Goal: Transaction & Acquisition: Obtain resource

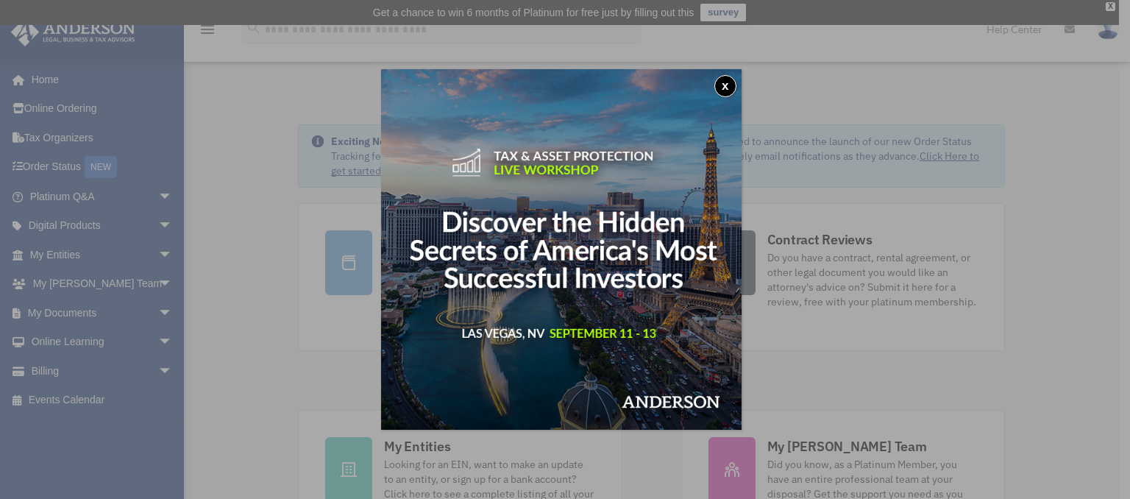
click at [733, 89] on button "x" at bounding box center [725, 86] width 22 height 22
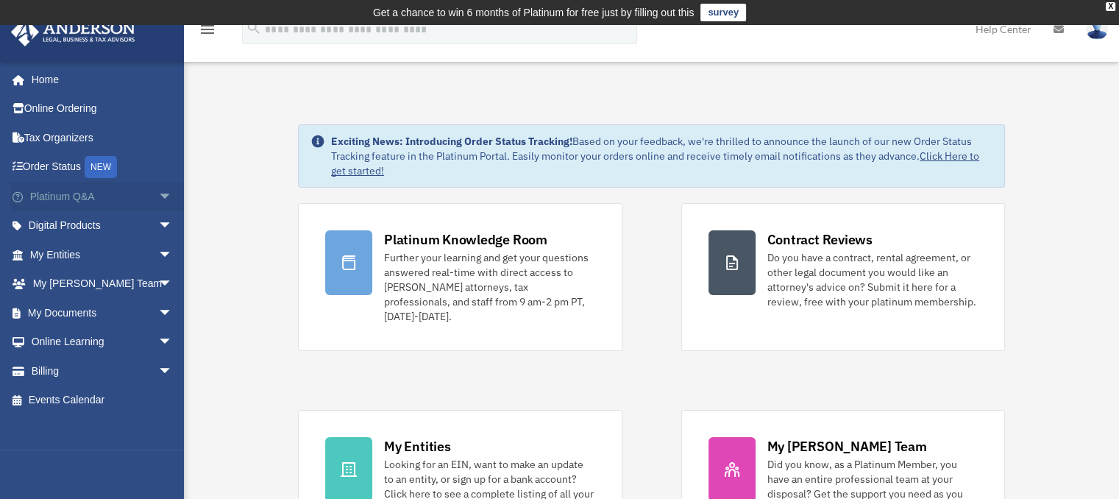
click at [158, 195] on span "arrow_drop_down" at bounding box center [172, 197] width 29 height 30
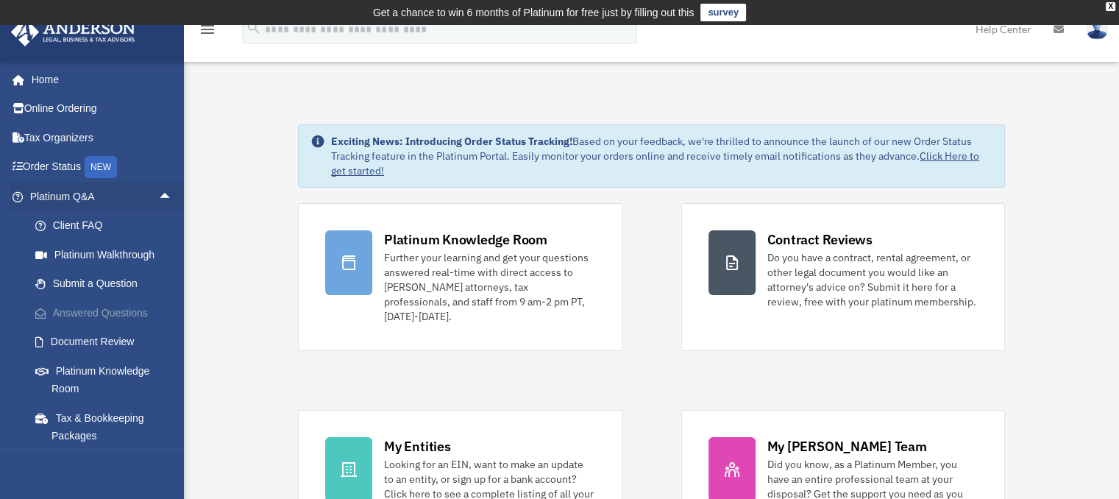
click at [116, 318] on link "Answered Questions" at bounding box center [108, 312] width 174 height 29
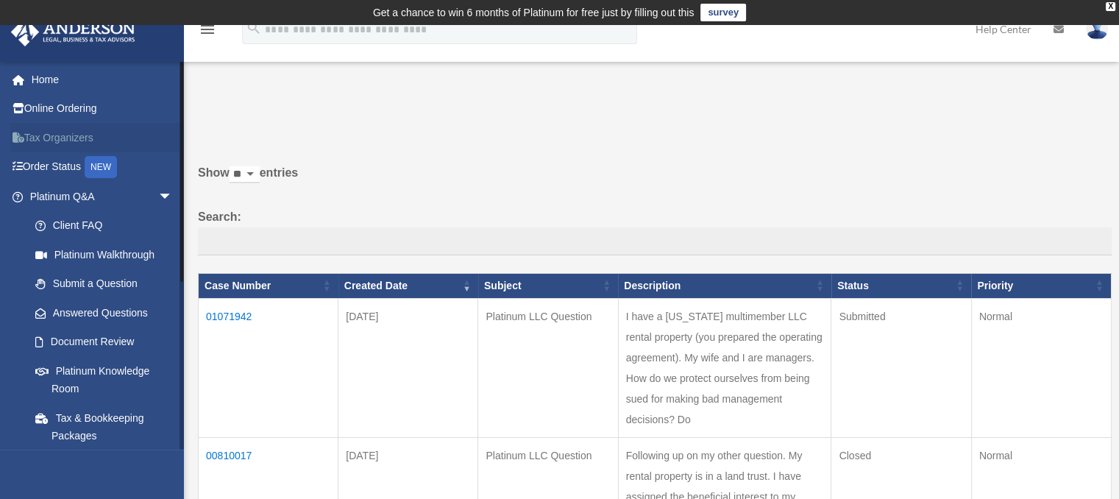
click at [55, 143] on link "Tax Organizers" at bounding box center [102, 137] width 185 height 29
click at [158, 194] on span "arrow_drop_down" at bounding box center [172, 197] width 29 height 30
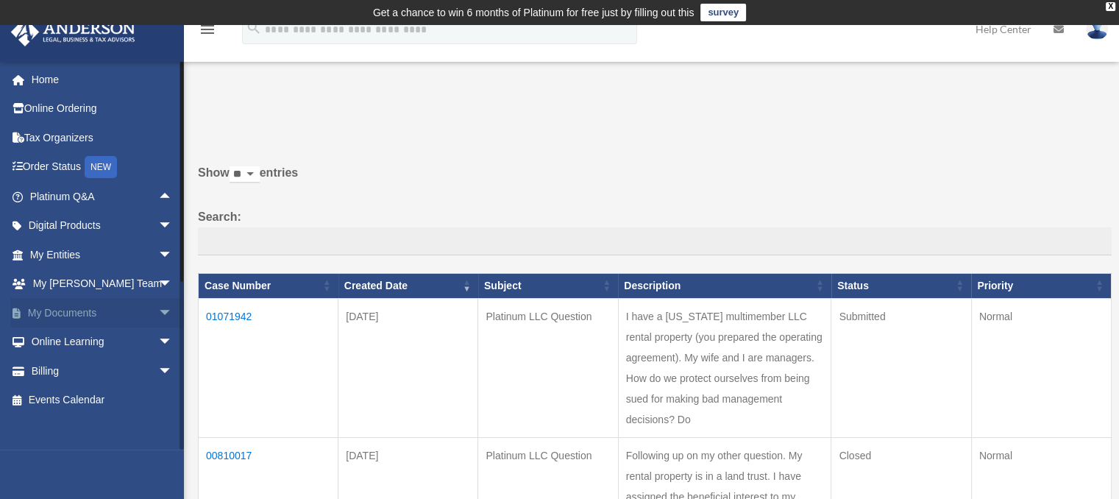
click at [158, 316] on span "arrow_drop_down" at bounding box center [172, 313] width 29 height 30
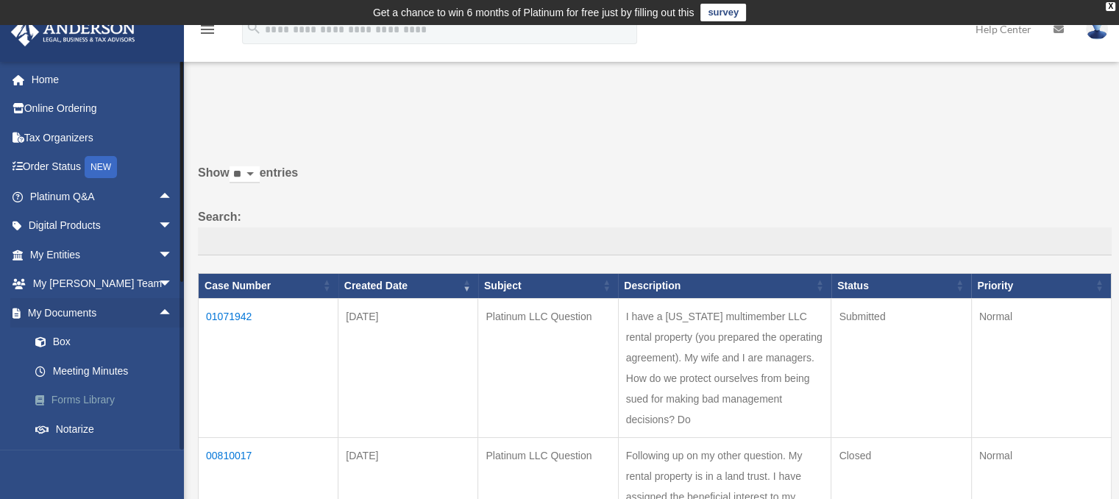
click at [75, 400] on link "Forms Library" at bounding box center [108, 400] width 174 height 29
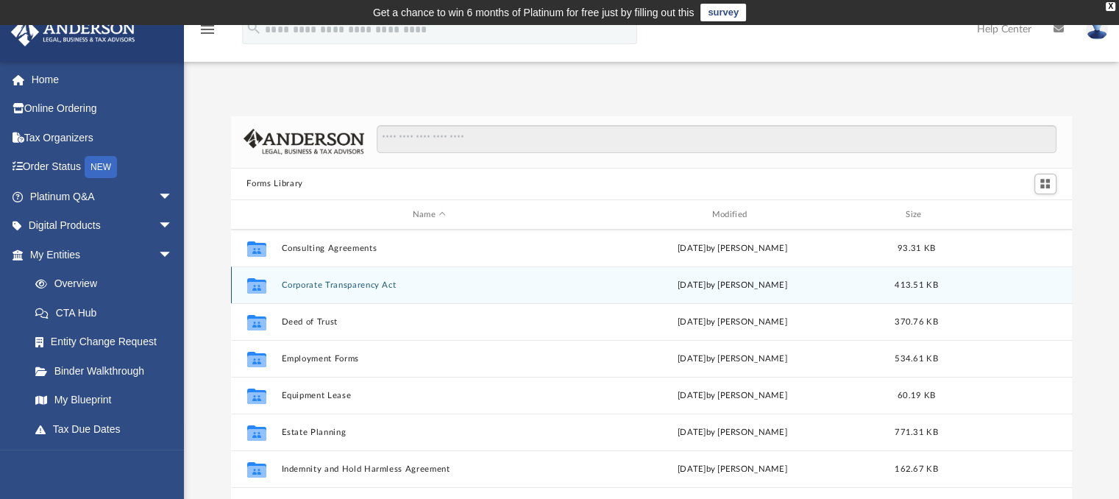
scroll to position [368, 0]
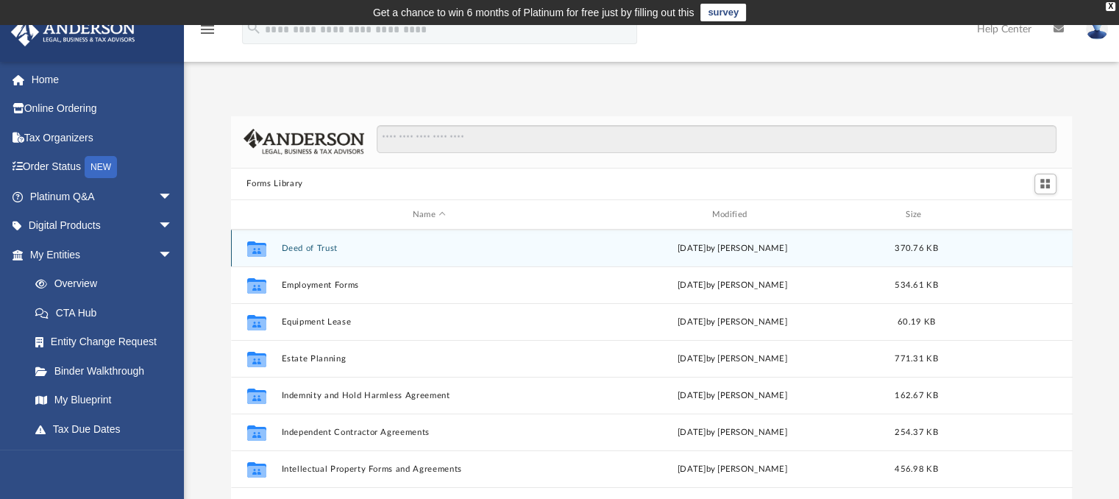
click at [294, 250] on button "Deed of Trust" at bounding box center [429, 249] width 297 height 10
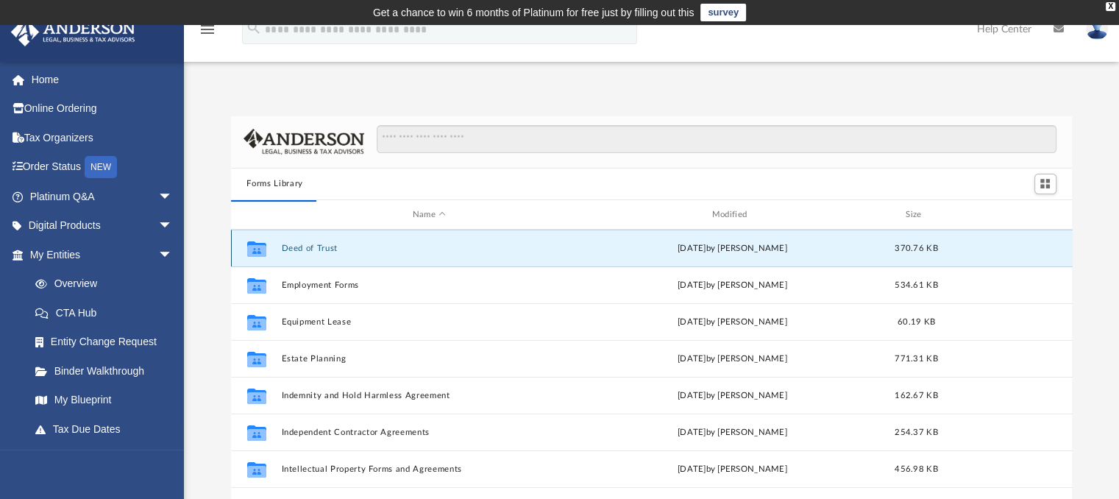
scroll to position [0, 0]
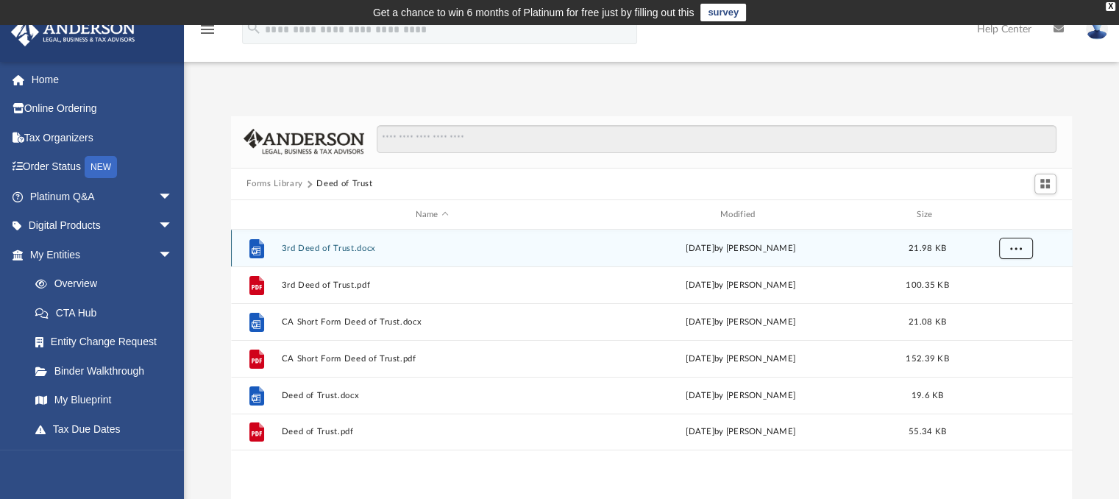
click at [1008, 249] on button "More options" at bounding box center [1015, 249] width 34 height 22
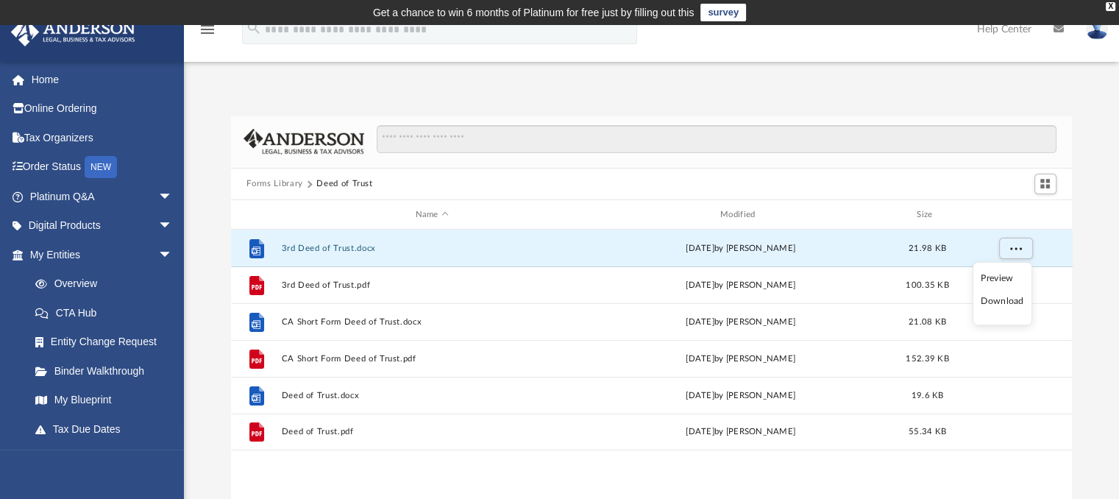
click at [996, 305] on li "Download" at bounding box center [1002, 301] width 43 height 15
click at [1012, 246] on span "More options" at bounding box center [1015, 248] width 12 height 8
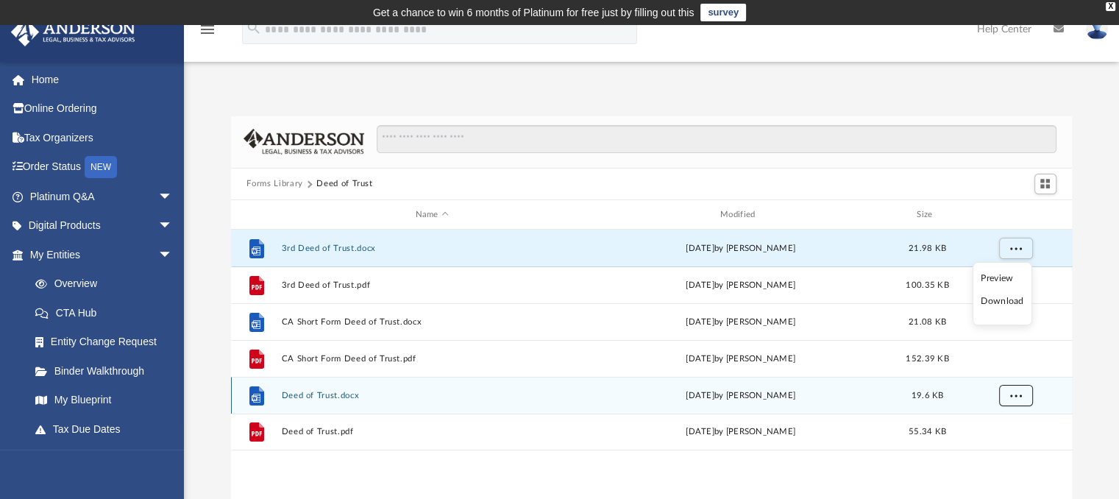
click at [1015, 393] on span "More options" at bounding box center [1015, 395] width 12 height 8
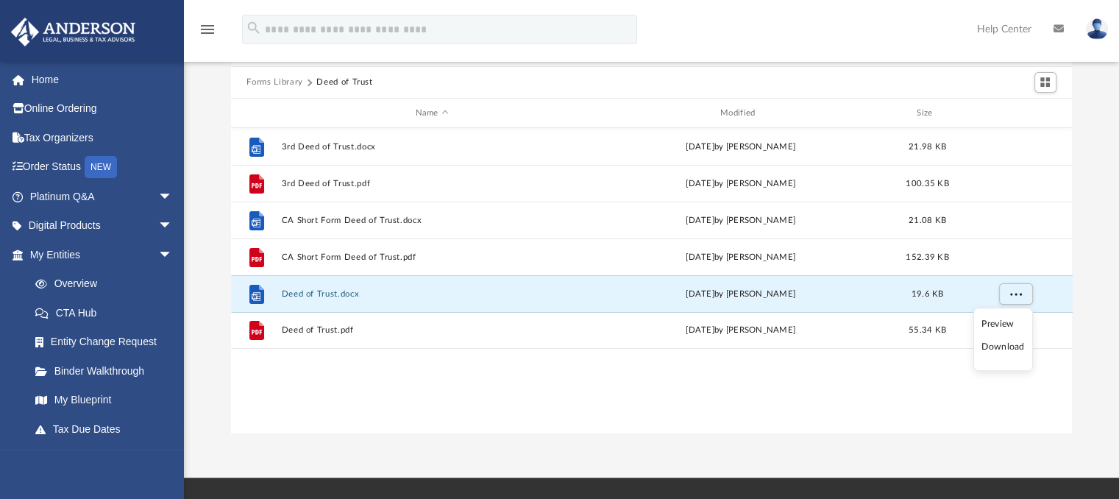
scroll to position [129, 0]
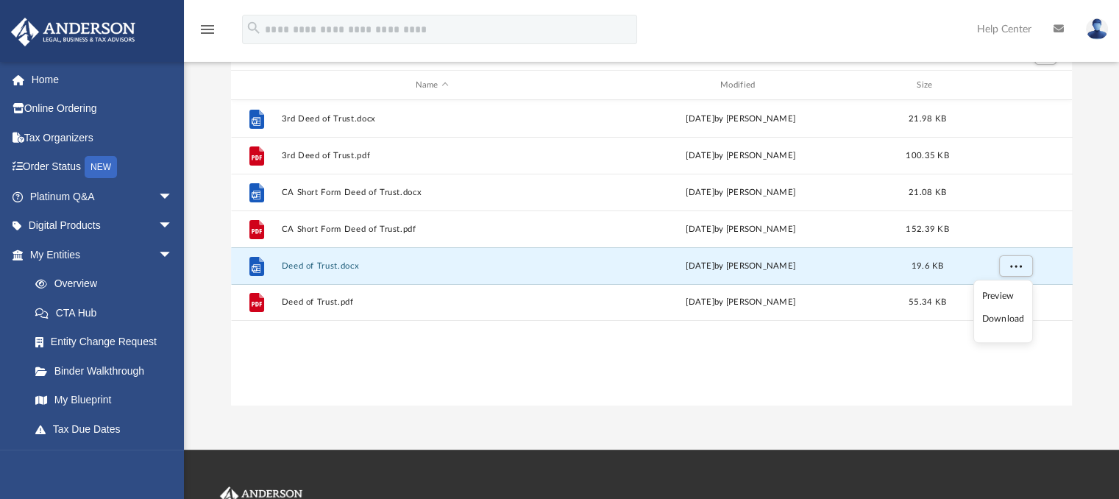
click at [995, 319] on li "Download" at bounding box center [1003, 318] width 43 height 15
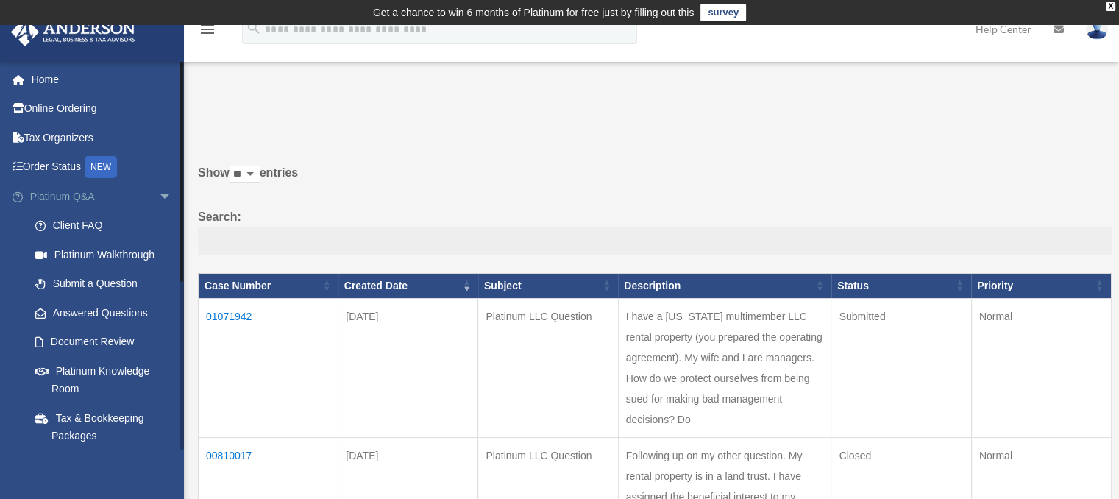
click at [158, 198] on span "arrow_drop_down" at bounding box center [172, 197] width 29 height 30
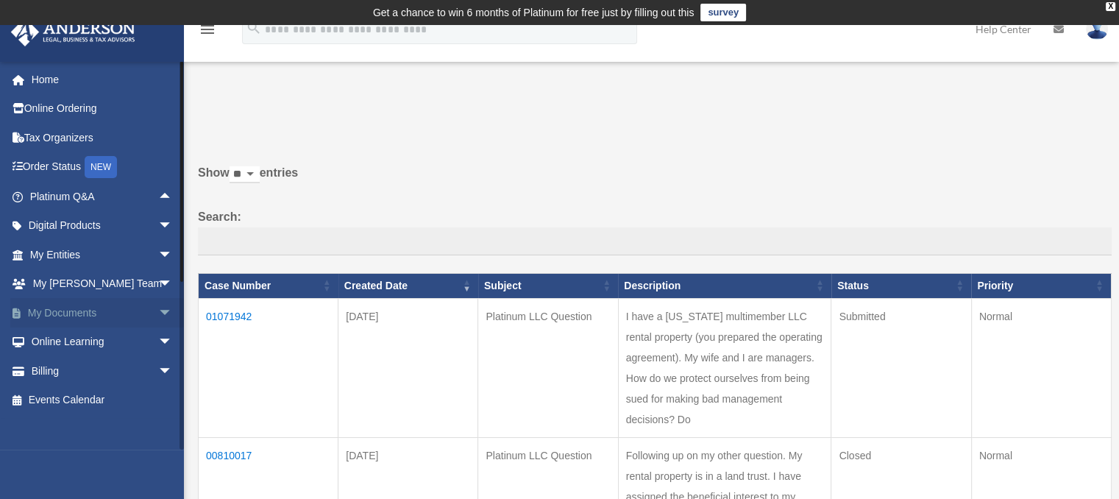
click at [158, 313] on span "arrow_drop_down" at bounding box center [172, 313] width 29 height 30
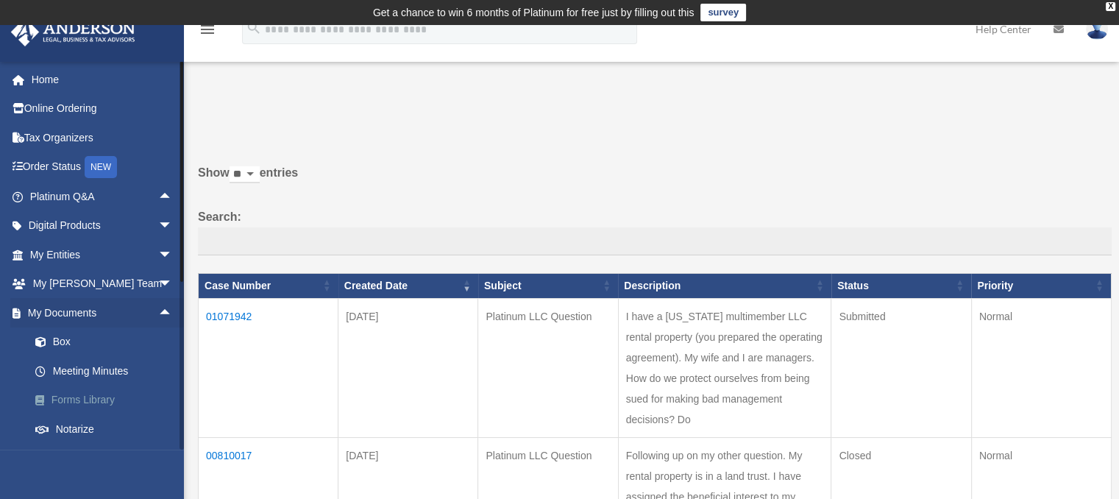
click at [74, 401] on link "Forms Library" at bounding box center [108, 400] width 174 height 29
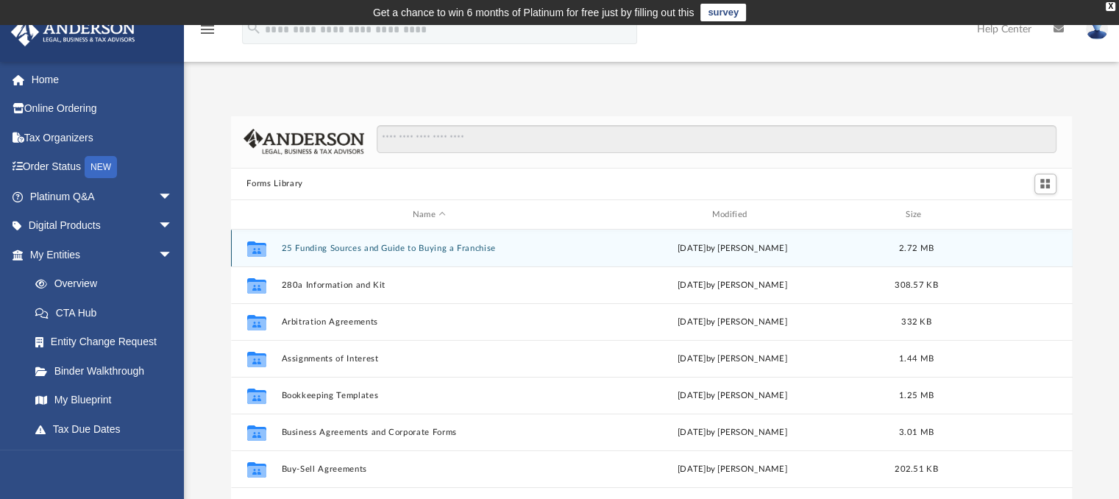
click at [326, 246] on button "25 Funding Sources and Guide to Buying a Franchise" at bounding box center [429, 249] width 297 height 10
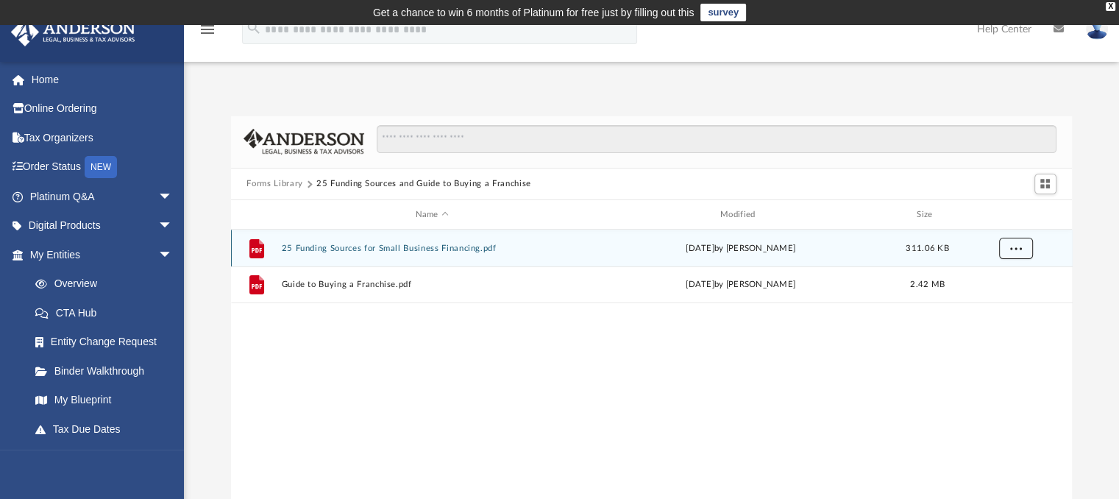
click at [1015, 254] on button "More options" at bounding box center [1015, 249] width 34 height 22
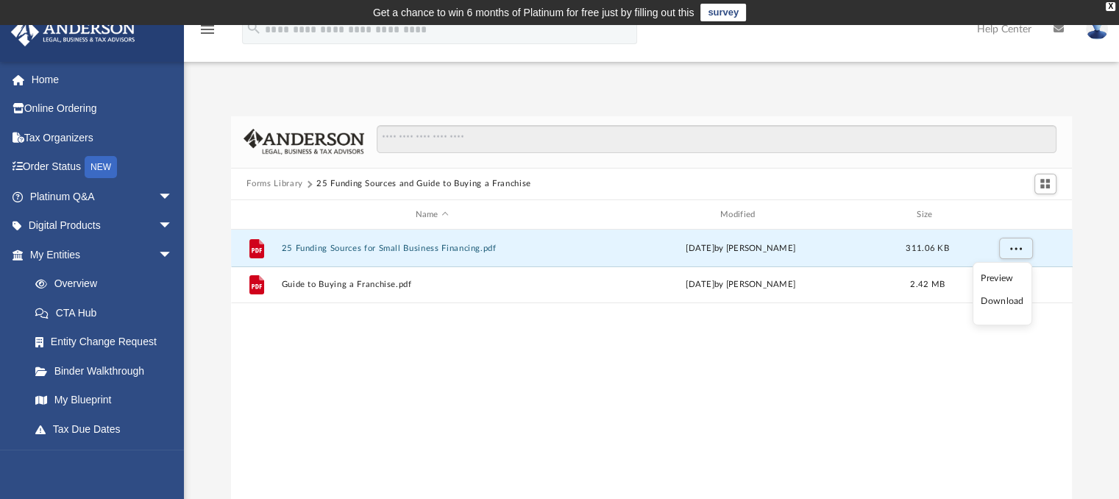
click at [992, 304] on li "Download" at bounding box center [1002, 301] width 43 height 15
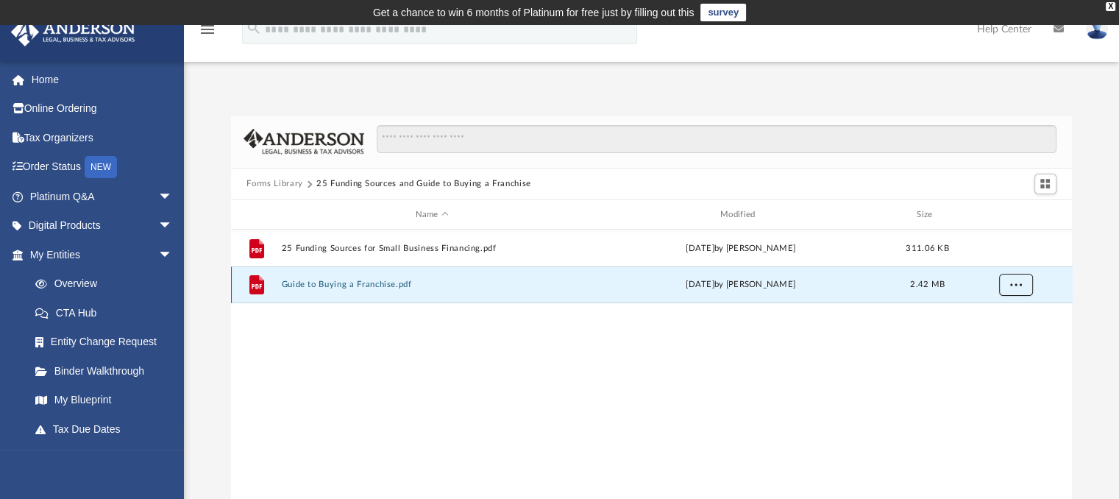
click at [1019, 286] on span "More options" at bounding box center [1015, 284] width 12 height 8
click at [995, 338] on li "Download" at bounding box center [1002, 337] width 43 height 15
click at [158, 259] on span "arrow_drop_down" at bounding box center [172, 255] width 29 height 30
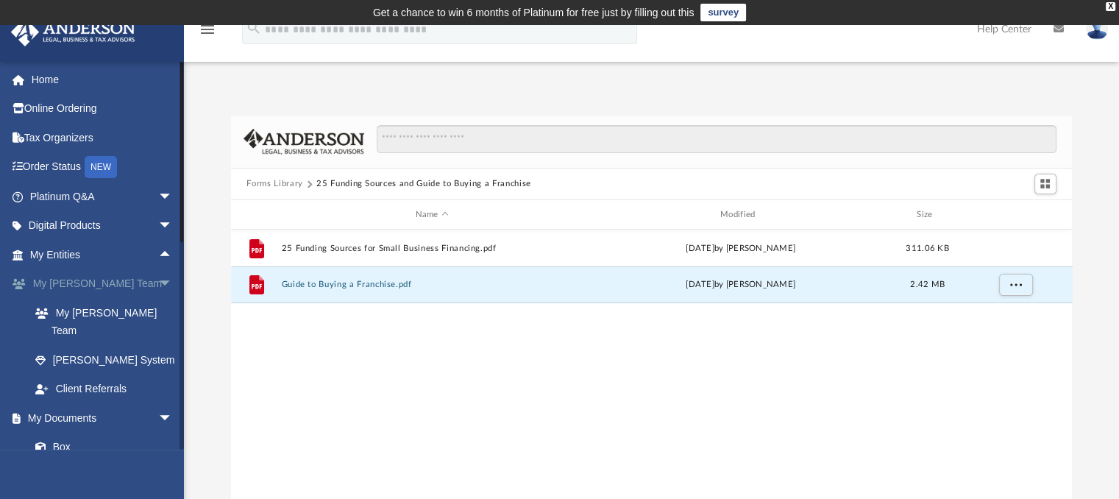
click at [158, 285] on span "arrow_drop_down" at bounding box center [172, 284] width 29 height 30
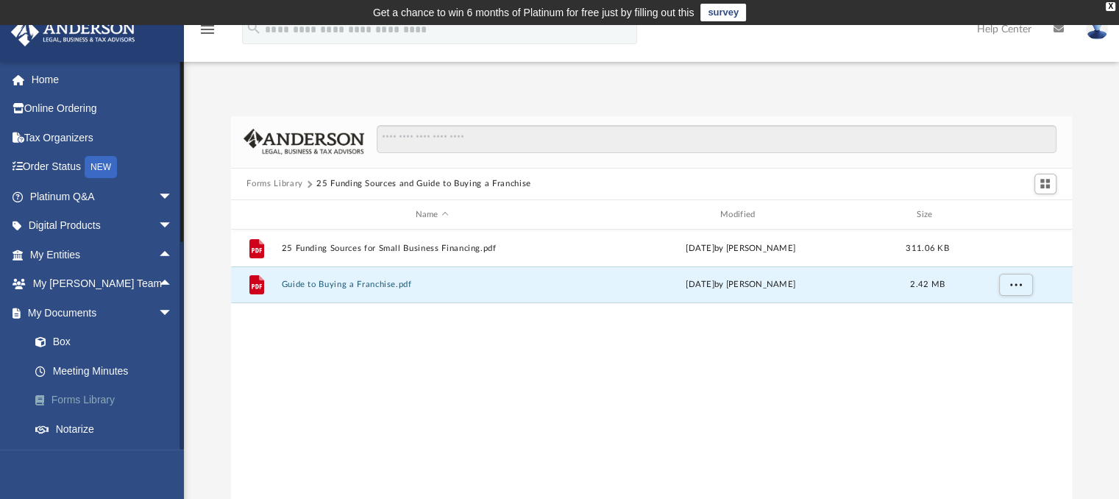
click at [72, 402] on link "Forms Library" at bounding box center [108, 400] width 174 height 29
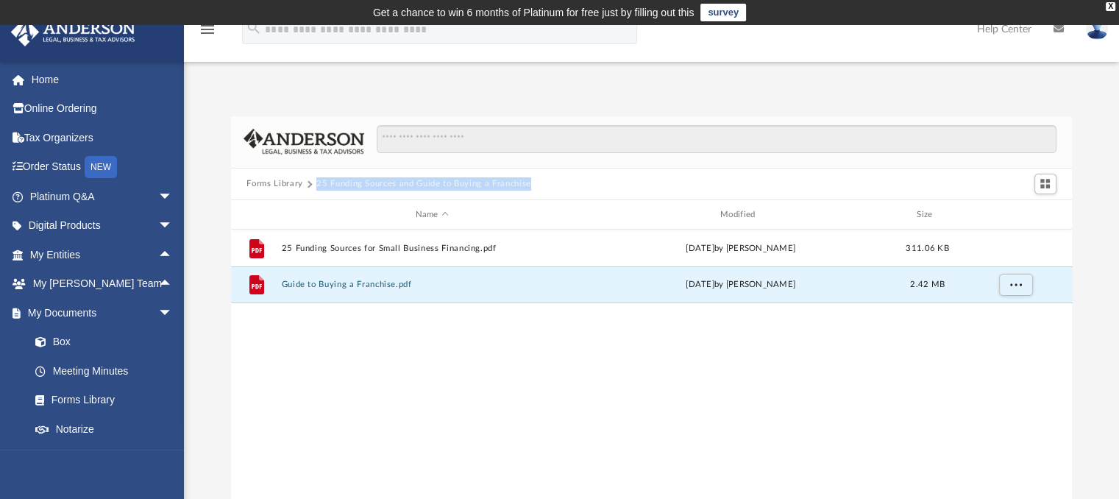
drag, startPoint x: 556, startPoint y: 183, endPoint x: 315, endPoint y: 188, distance: 240.6
click at [315, 188] on div "Forms Library 25 Funding Sources and Guide to Buying a Franchise" at bounding box center [652, 184] width 842 height 32
copy div "25 Funding Sources and Guide to Buying a Franchise"
click at [271, 186] on button "Forms Library" at bounding box center [274, 183] width 56 height 13
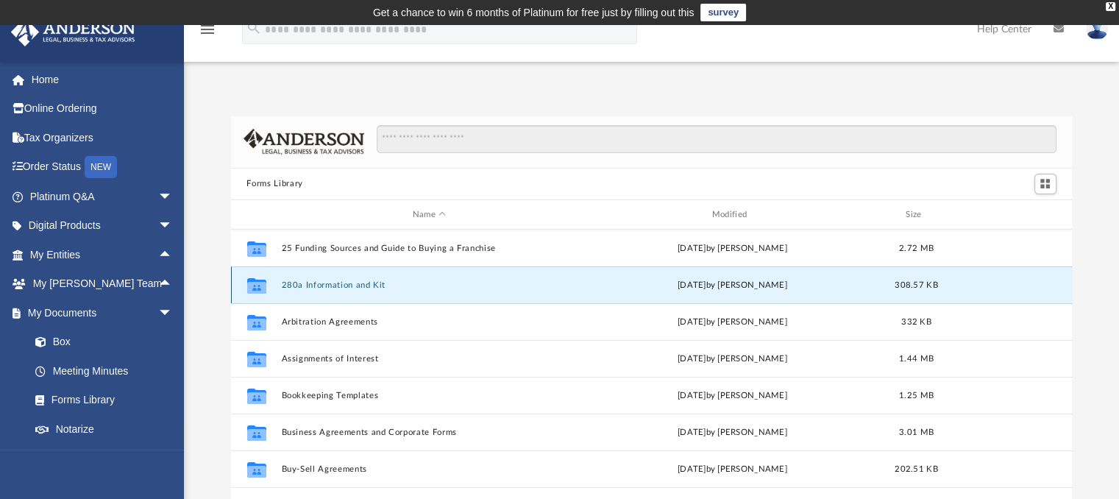
click at [289, 288] on button "280a Information and Kit" at bounding box center [429, 285] width 297 height 10
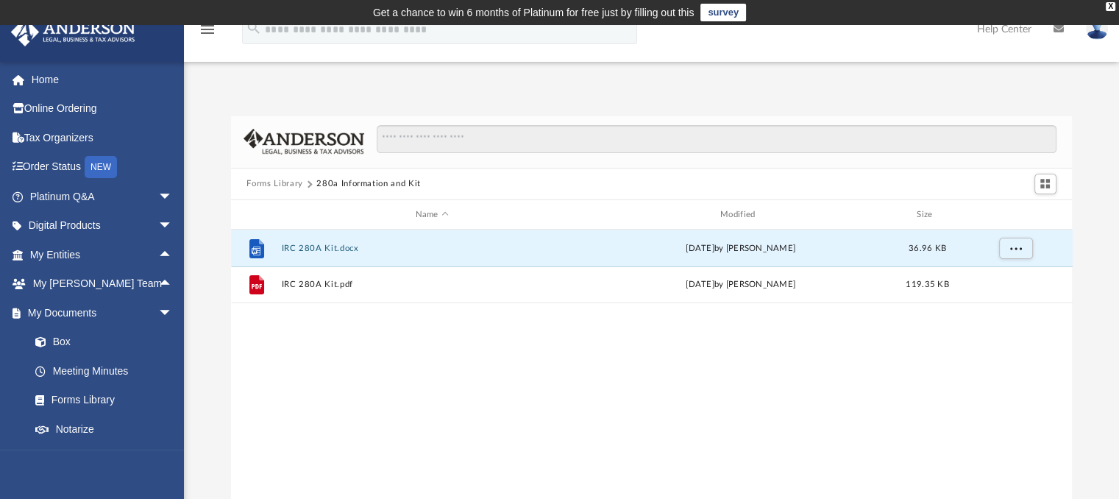
drag, startPoint x: 330, startPoint y: 251, endPoint x: 386, endPoint y: 366, distance: 128.3
click at [386, 366] on div "File IRC 280A Kit.docx [DATE] by [PERSON_NAME] 36.96 KB File IRC 280A Kit.pdf […" at bounding box center [652, 382] width 842 height 305
click at [1018, 250] on span "More options" at bounding box center [1015, 248] width 12 height 8
click at [990, 304] on li "Download" at bounding box center [1002, 301] width 43 height 15
drag, startPoint x: 430, startPoint y: 183, endPoint x: 319, endPoint y: 183, distance: 111.1
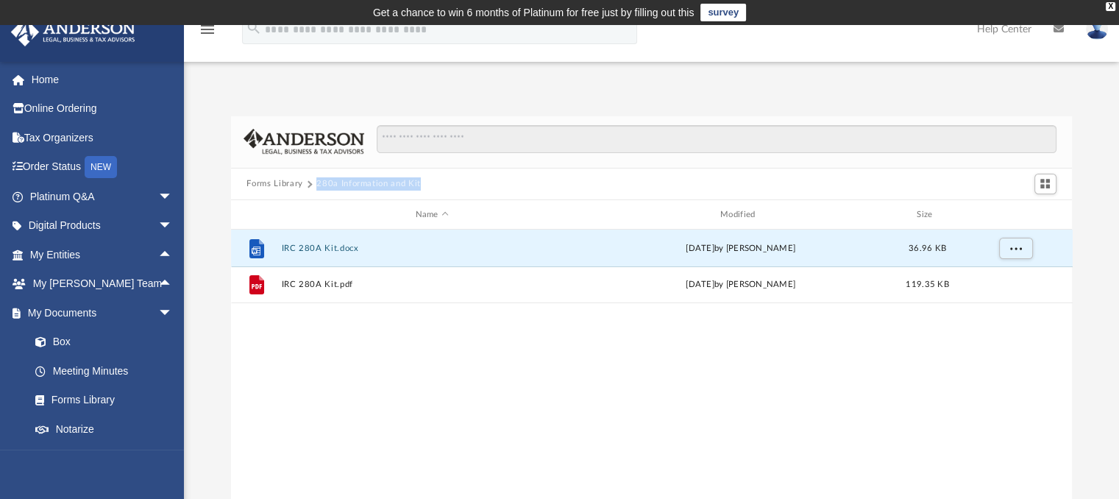
click at [319, 183] on div "Forms Library 280a Information and Kit" at bounding box center [339, 183] width 187 height 13
copy button "280a Information and Kit"
click at [274, 183] on button "Forms Library" at bounding box center [274, 183] width 56 height 13
